Goal: Book appointment/travel/reservation

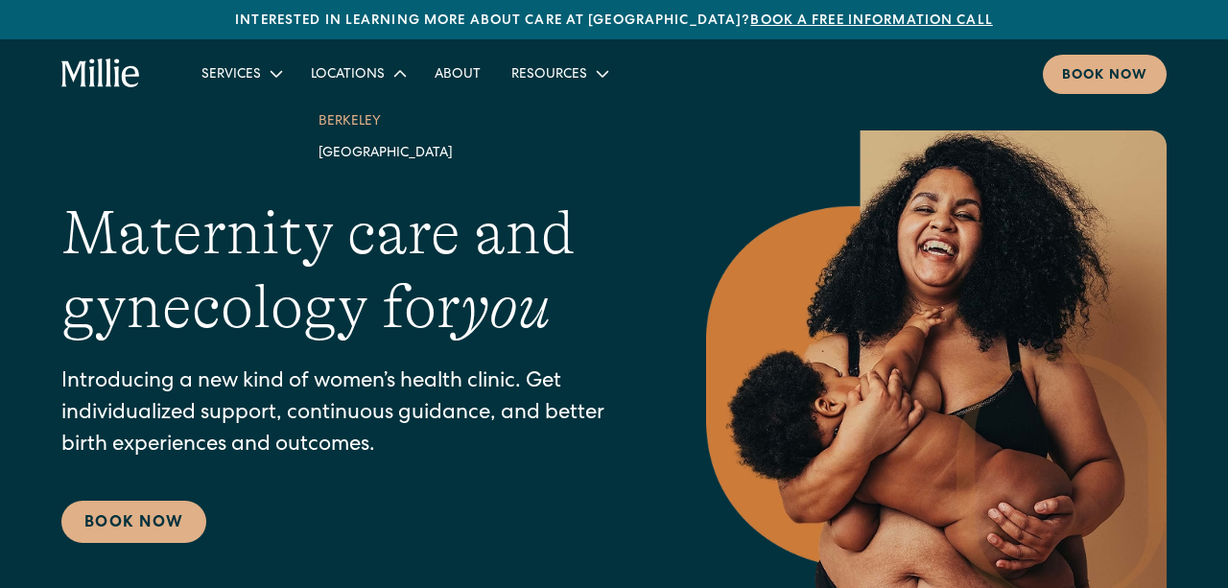
click at [361, 120] on link "Berkeley" at bounding box center [385, 121] width 165 height 32
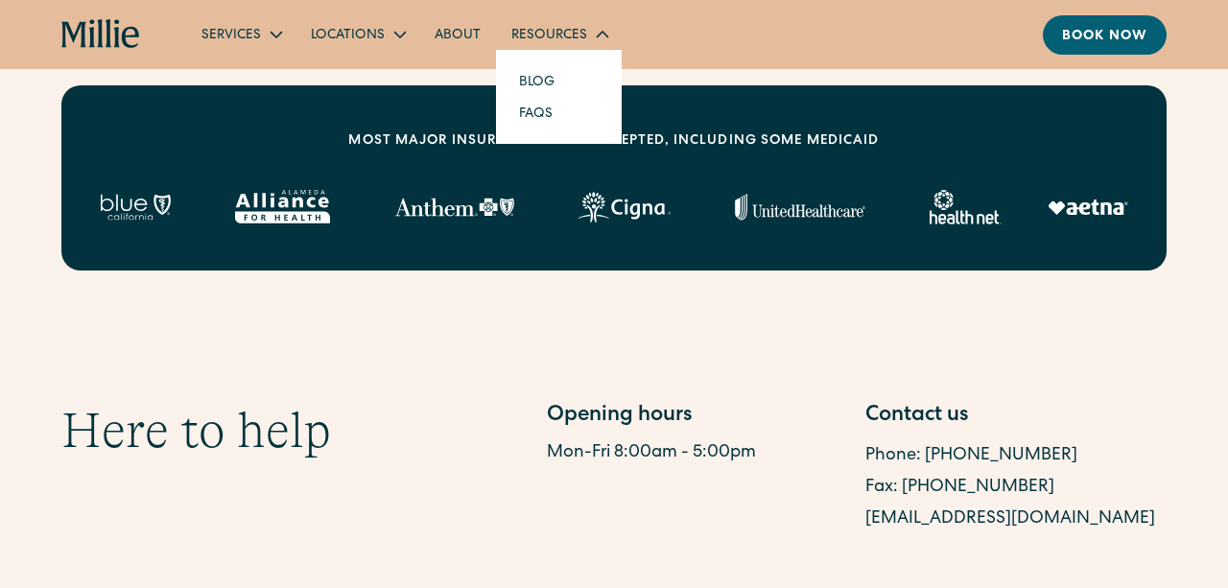
scroll to position [726, 0]
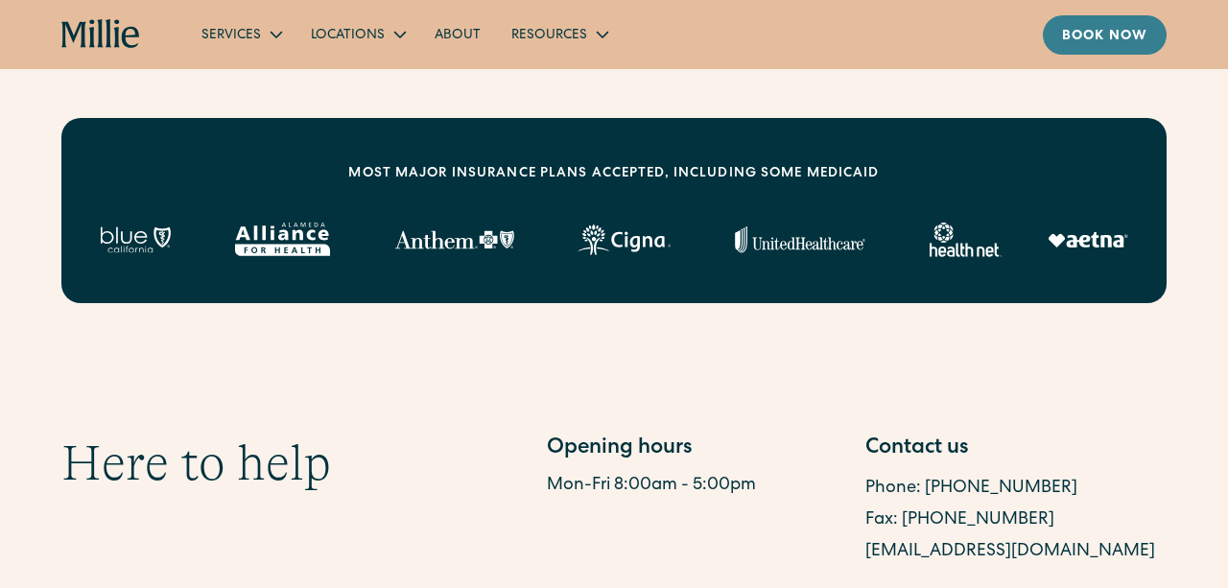
click at [1106, 47] on link "Book now" at bounding box center [1105, 34] width 124 height 39
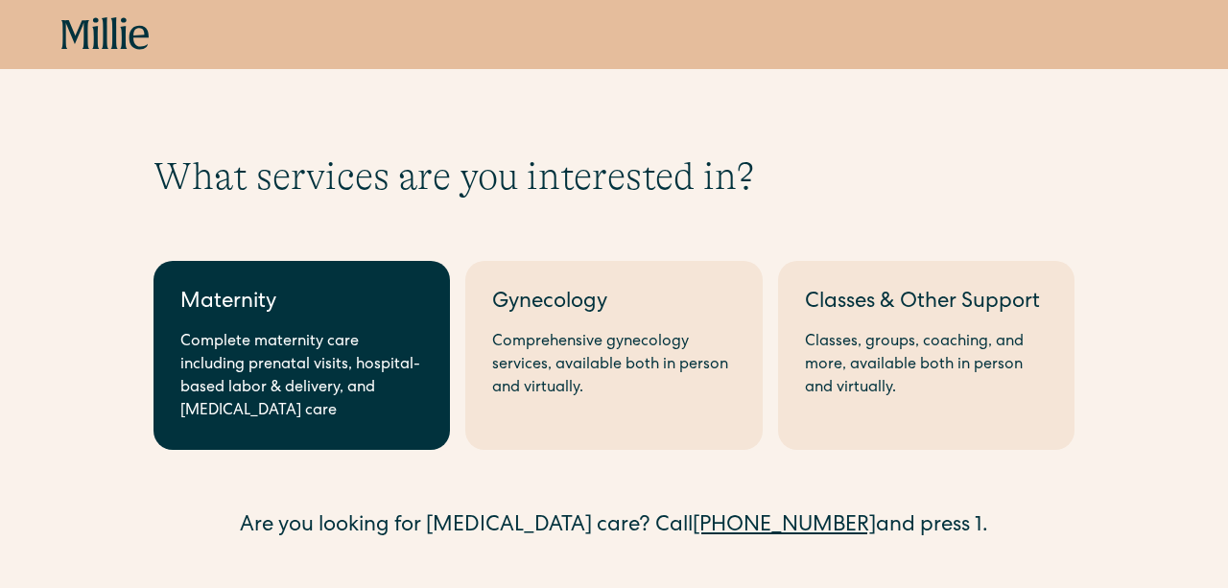
click at [386, 320] on link "Maternity Complete maternity care including prenatal visits, hospital-based lab…" at bounding box center [302, 355] width 296 height 189
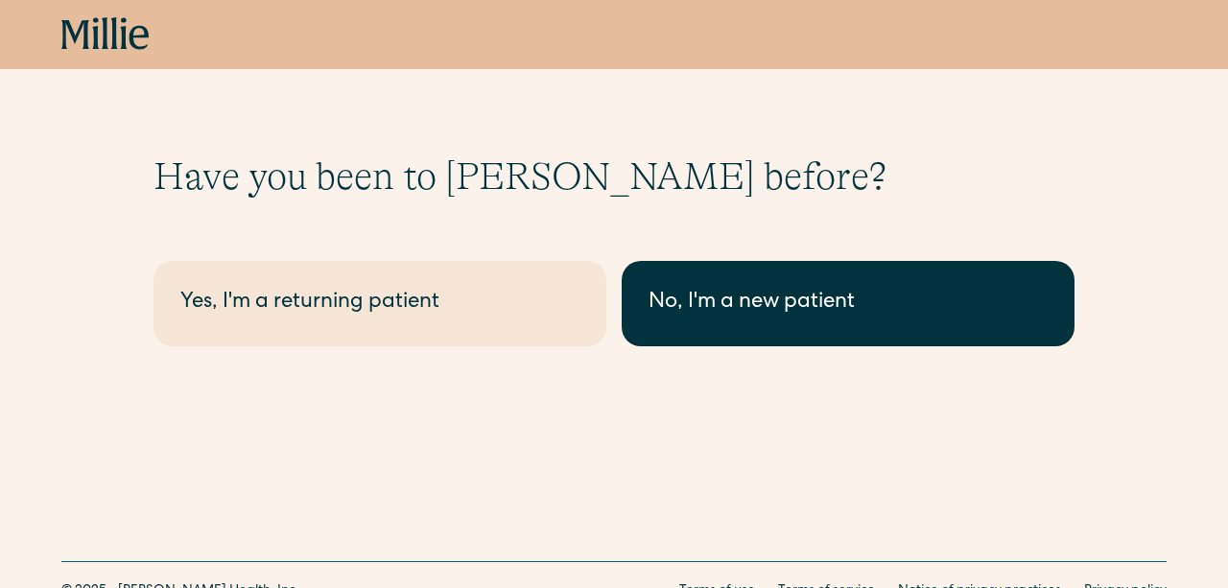
click at [823, 305] on div "No, I'm a new patient" at bounding box center [848, 304] width 399 height 32
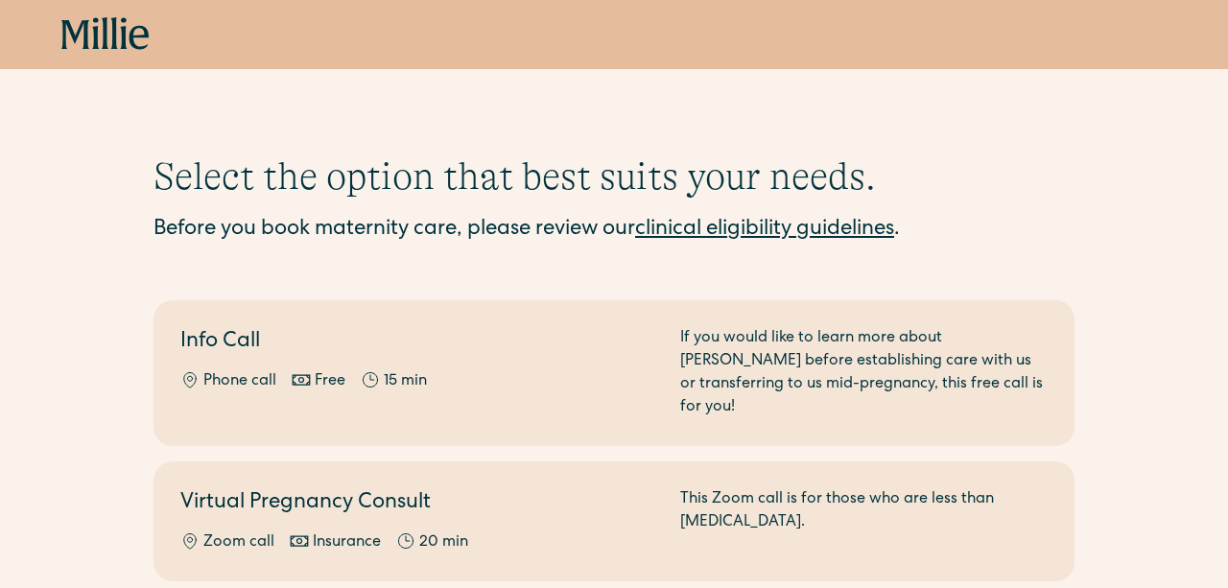
click at [844, 225] on link "clinical eligibility guidelines" at bounding box center [764, 230] width 259 height 21
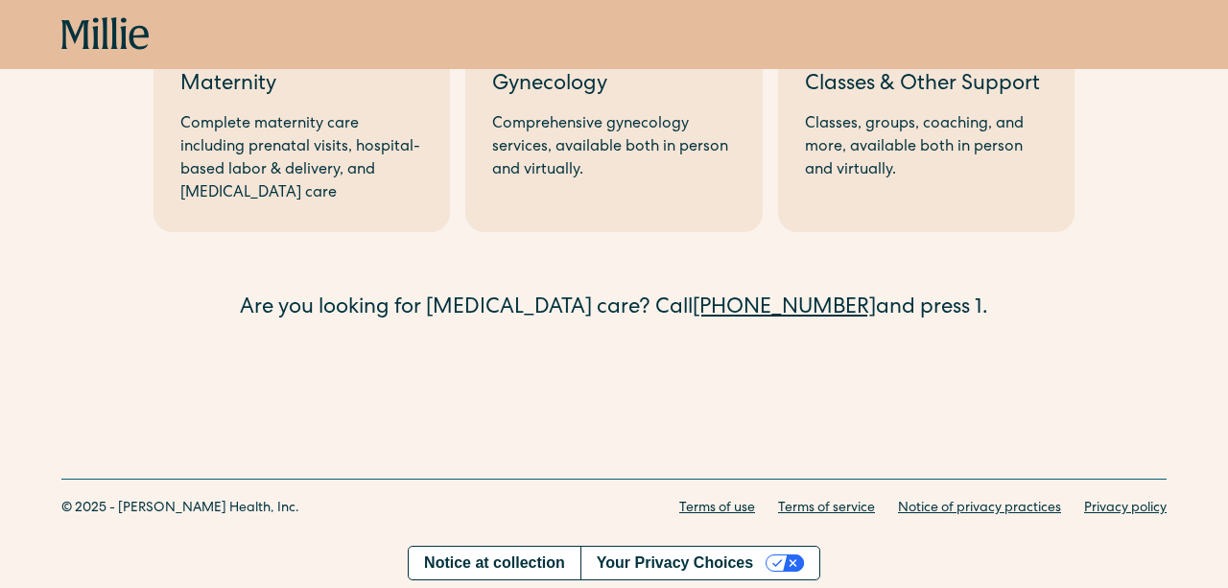
scroll to position [218, 0]
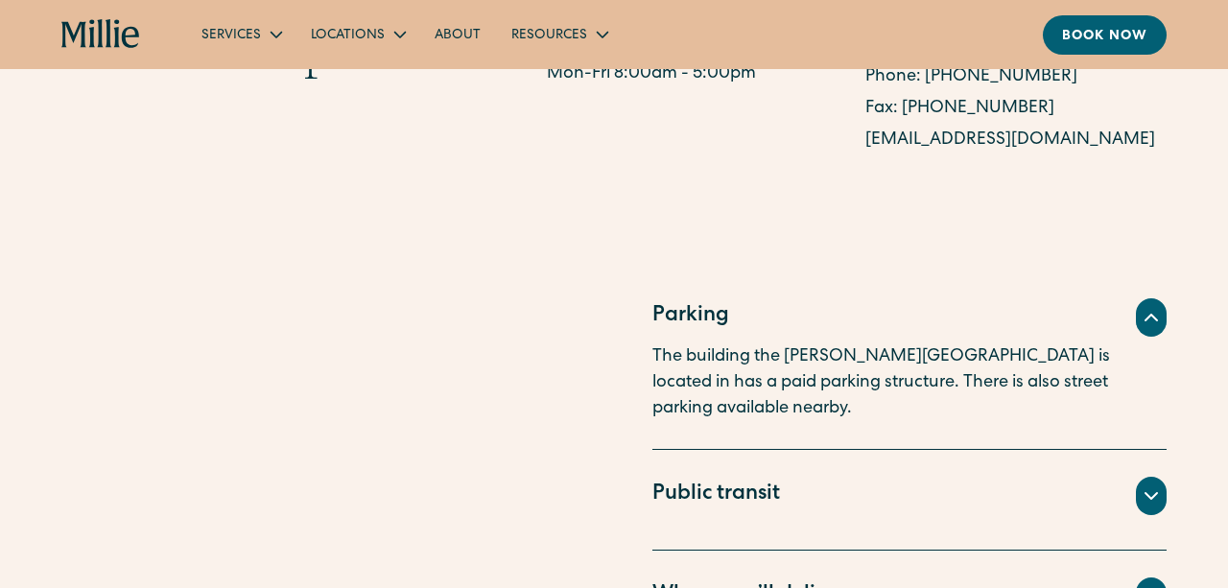
scroll to position [235, 0]
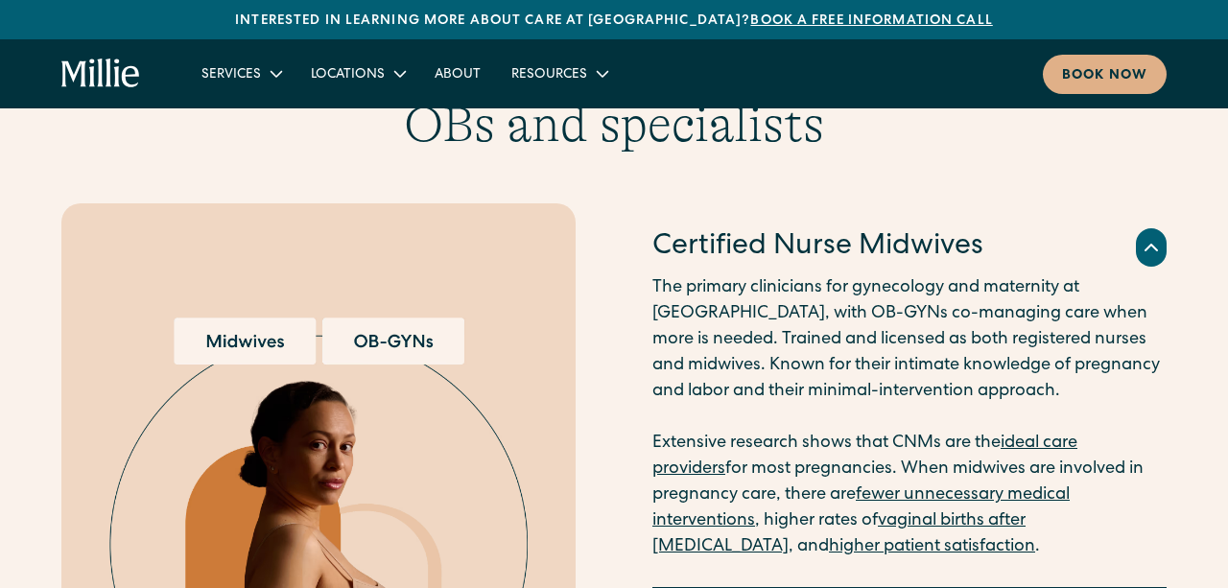
scroll to position [1829, 0]
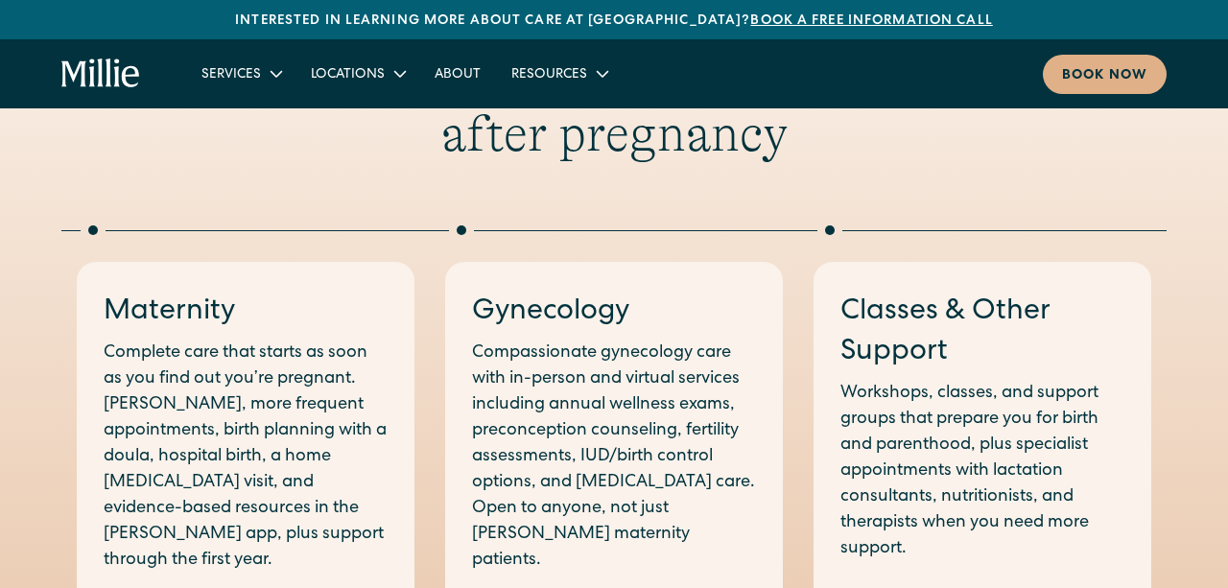
scroll to position [781, 0]
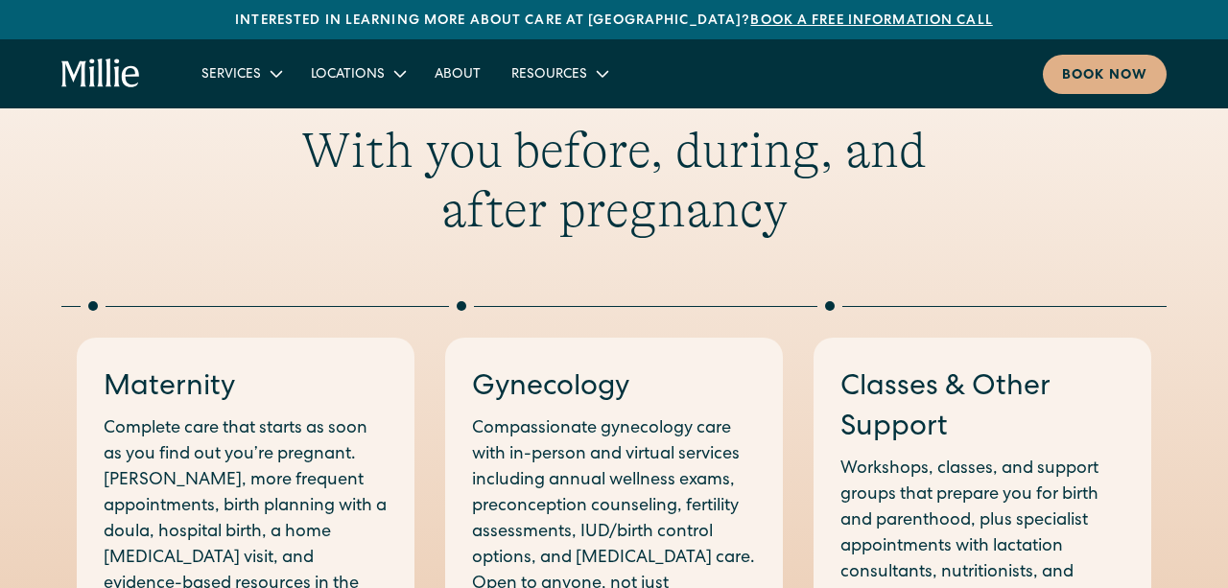
click at [351, 399] on div "Maternity" at bounding box center [246, 388] width 284 height 40
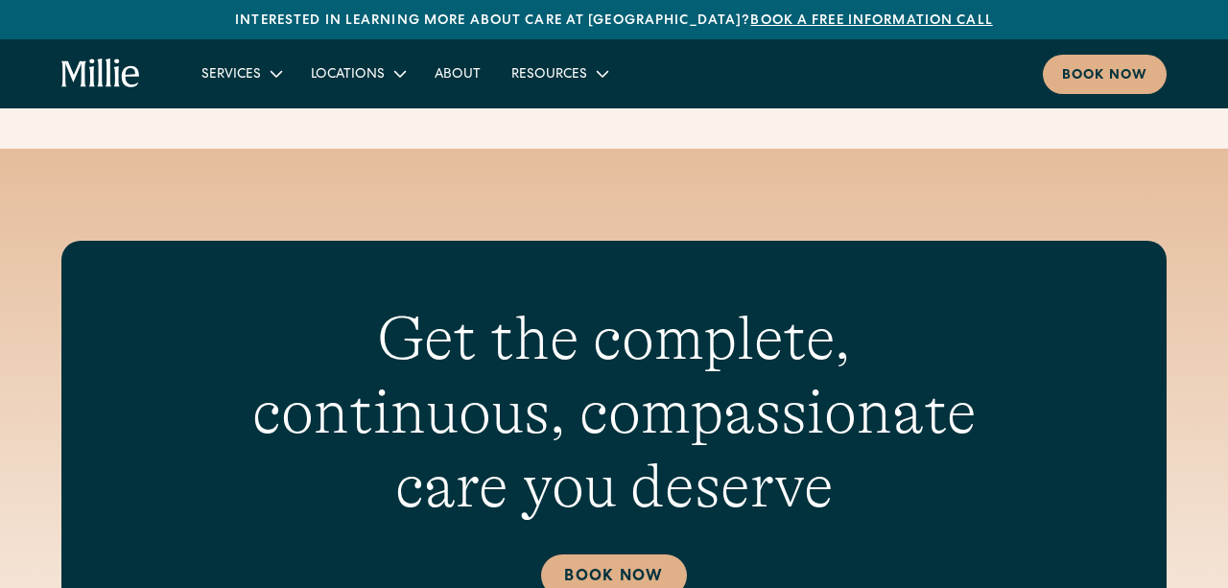
scroll to position [6715, 0]
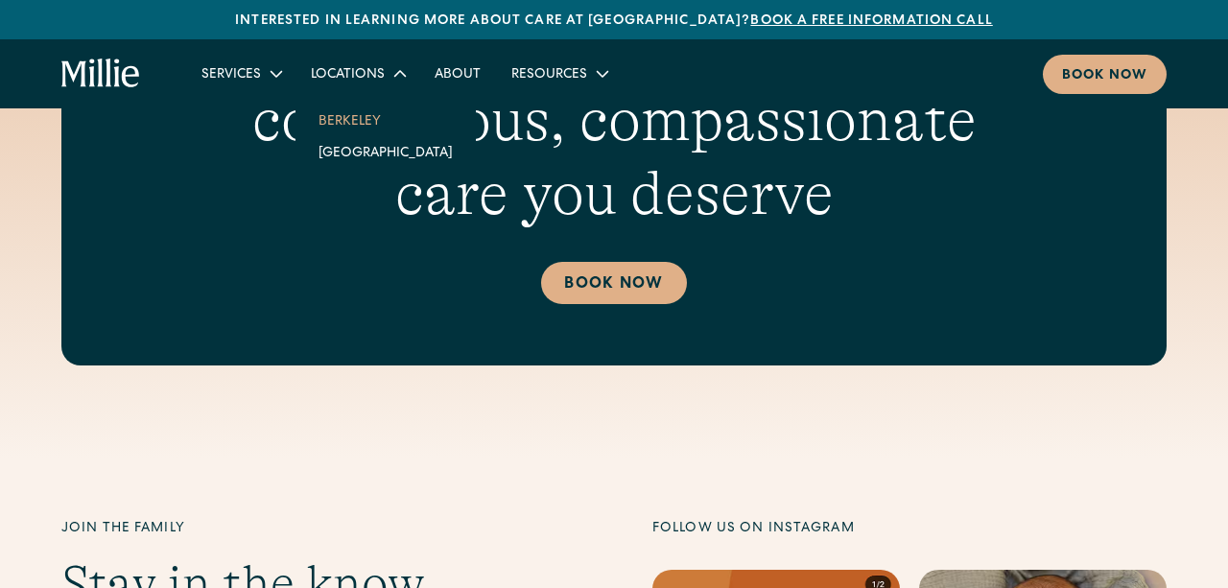
click at [364, 113] on link "Berkeley" at bounding box center [385, 121] width 165 height 32
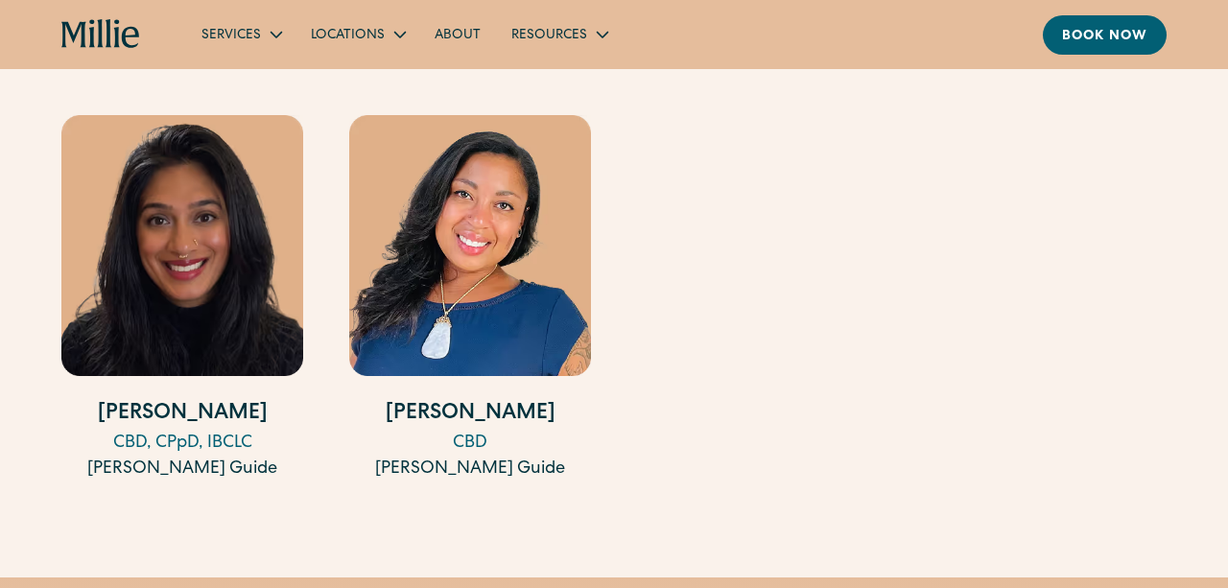
scroll to position [3590, 0]
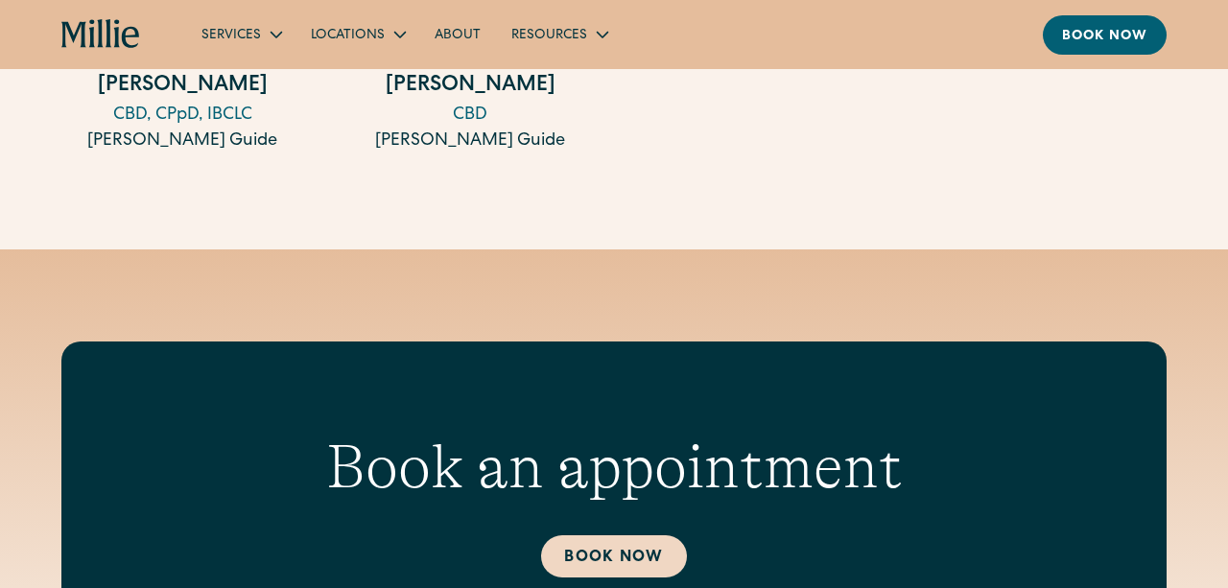
click at [623, 536] on link "Book Now" at bounding box center [613, 556] width 145 height 42
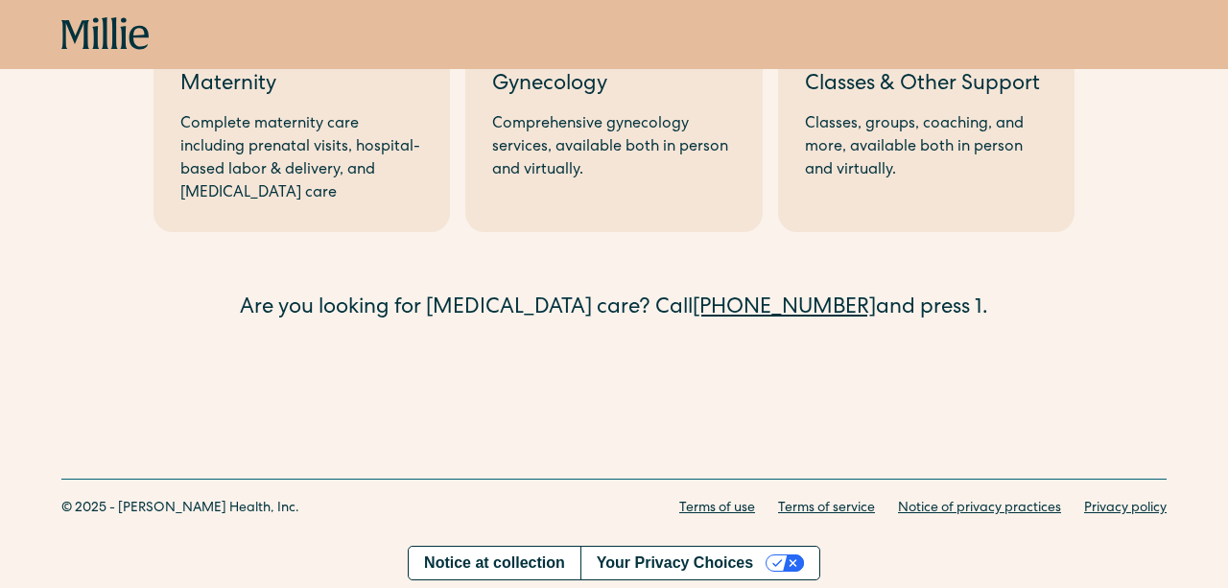
scroll to position [218, 0]
